Goal: Navigation & Orientation: Find specific page/section

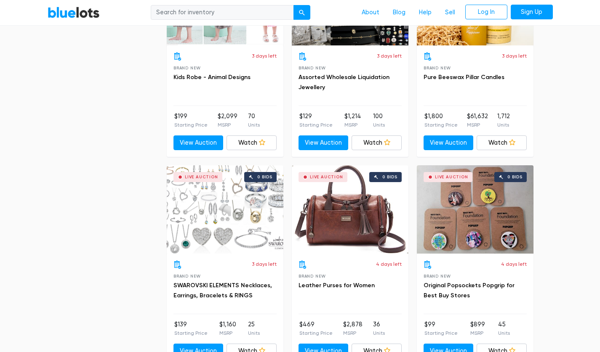
scroll to position [1533, 0]
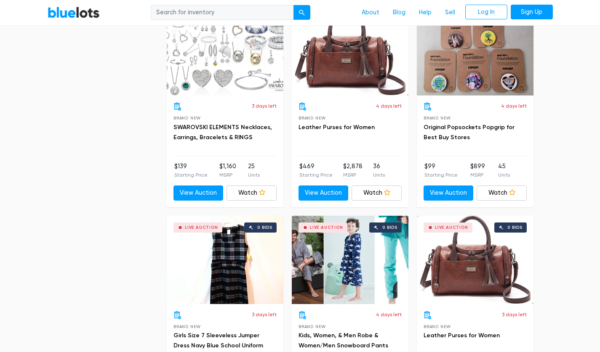
click at [344, 59] on div "Live Auction 0 bids" at bounding box center [350, 51] width 117 height 88
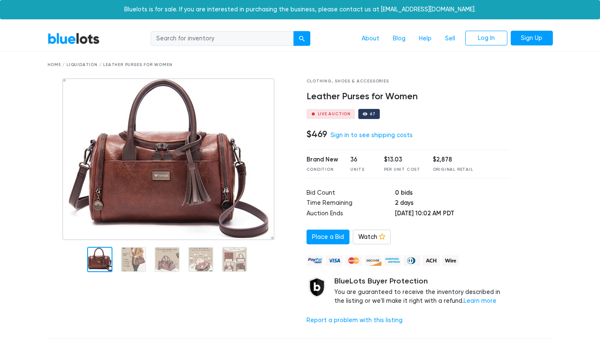
click at [205, 146] on img at bounding box center [168, 159] width 212 height 162
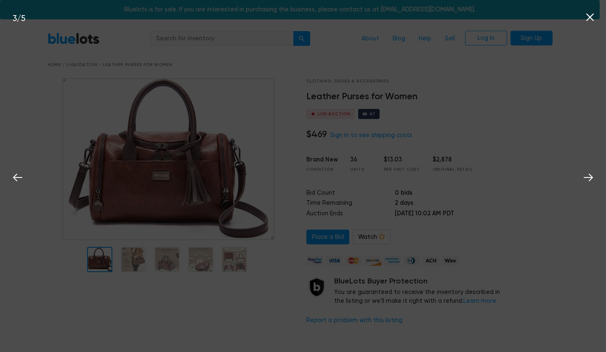
click at [585, 17] on icon at bounding box center [590, 17] width 13 height 13
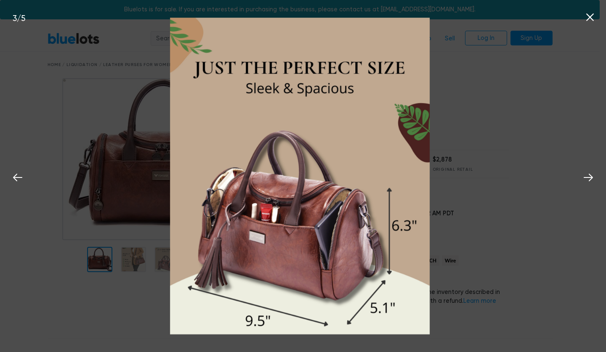
click at [590, 17] on icon at bounding box center [590, 17] width 8 height 8
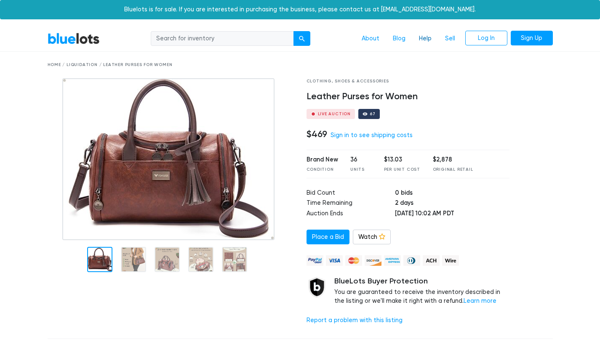
click at [422, 40] on link "Help" at bounding box center [425, 39] width 26 height 16
click at [426, 35] on link "Help" at bounding box center [425, 39] width 26 height 16
click at [373, 34] on link "About" at bounding box center [370, 39] width 31 height 16
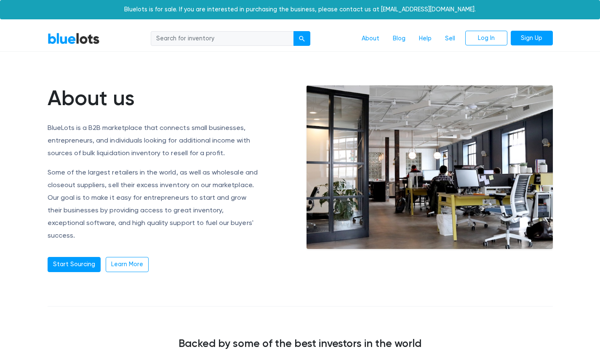
click at [71, 40] on link "BlueLots" at bounding box center [74, 38] width 52 height 12
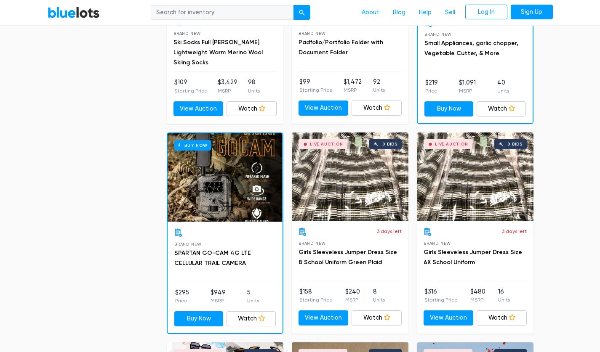
scroll to position [886, 0]
